Goal: Complete application form

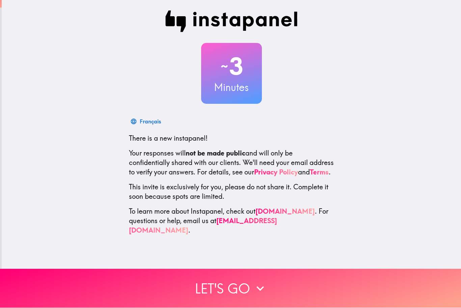
click at [224, 287] on button "Let's go" at bounding box center [230, 288] width 461 height 39
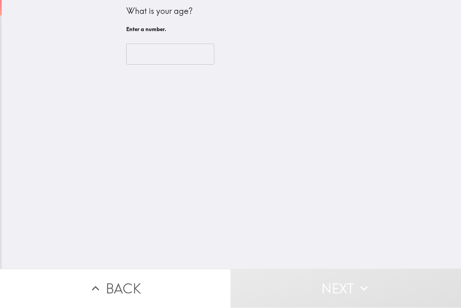
click at [169, 54] on input "number" at bounding box center [170, 54] width 88 height 21
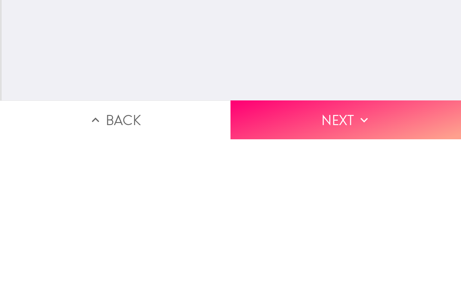
scroll to position [0, 0]
type input "73"
click at [302, 269] on button "Next" at bounding box center [346, 288] width 231 height 39
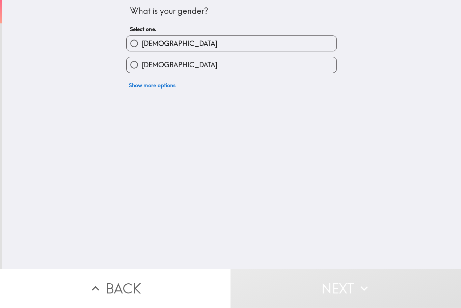
click at [217, 41] on label "[DEMOGRAPHIC_DATA]" at bounding box center [232, 43] width 210 height 15
click at [142, 41] on input "[DEMOGRAPHIC_DATA]" at bounding box center [134, 43] width 15 height 15
radio input "true"
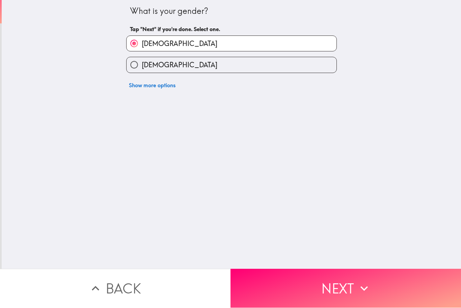
click at [330, 282] on button "Next" at bounding box center [346, 288] width 231 height 39
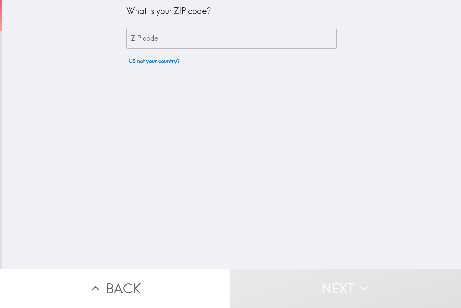
click at [217, 40] on input "ZIP code" at bounding box center [231, 38] width 211 height 21
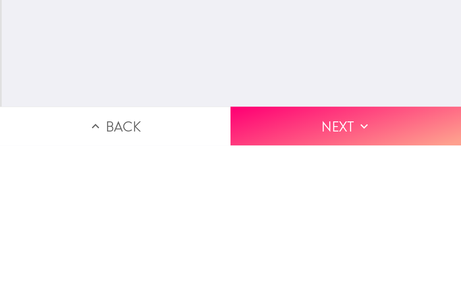
type input "79404"
click at [304, 269] on button "Next" at bounding box center [346, 288] width 231 height 39
